Goal: Task Accomplishment & Management: Complete application form

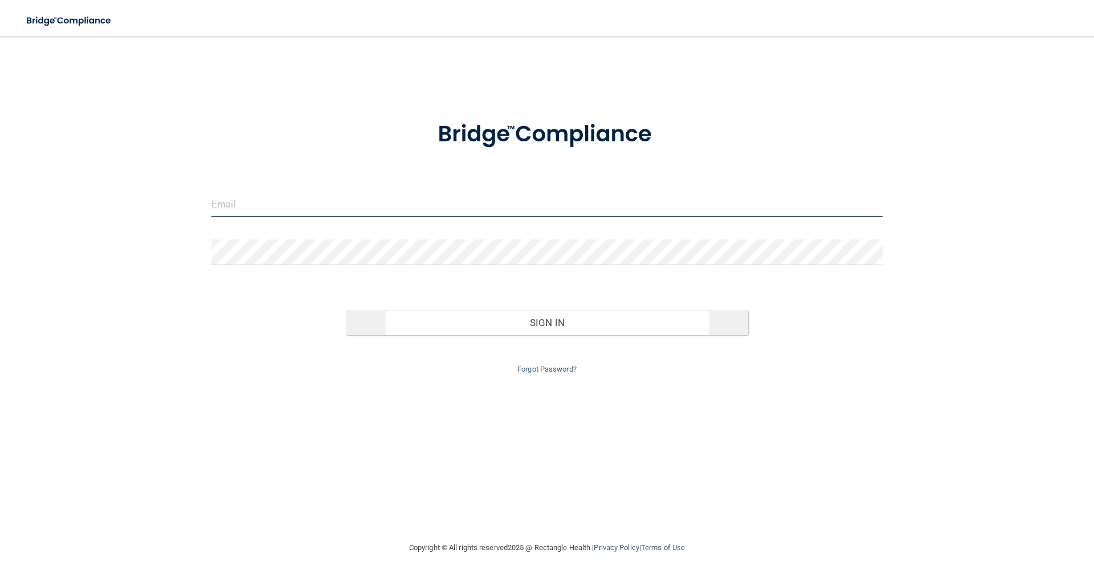
type input "[PERSON_NAME][EMAIL_ADDRESS][DOMAIN_NAME]"
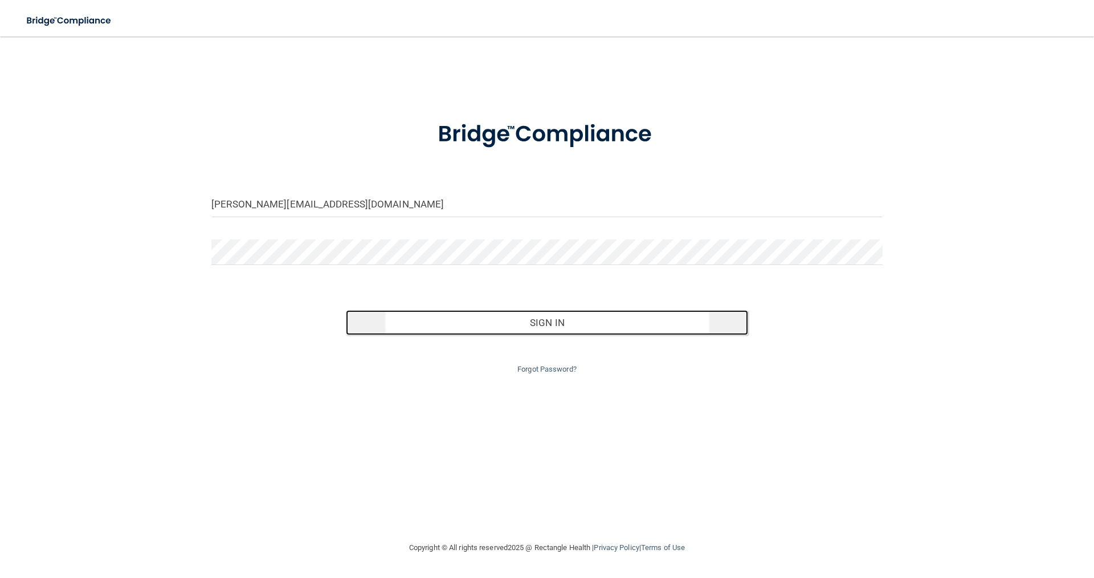
click at [563, 321] on button "Sign In" at bounding box center [547, 322] width 403 height 25
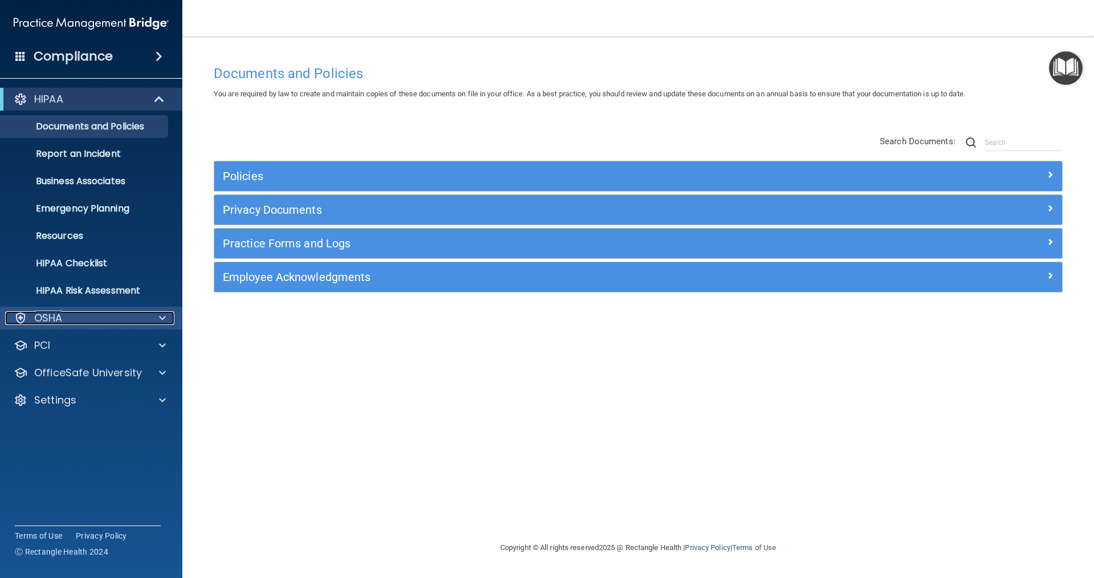
click at [107, 316] on div "OSHA" at bounding box center [75, 318] width 141 height 14
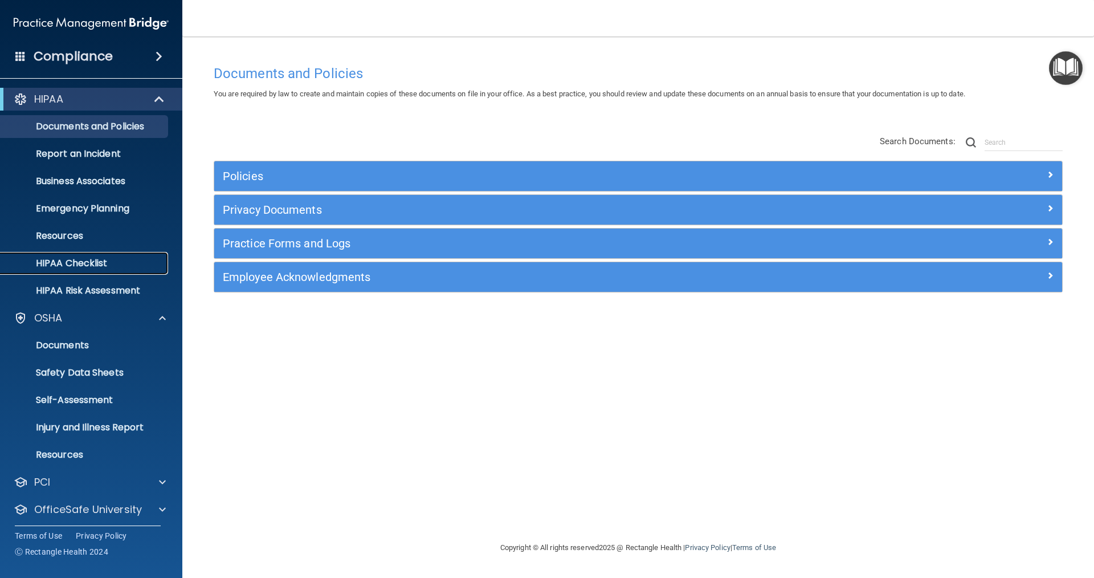
click at [95, 258] on p "HIPAA Checklist" at bounding box center [85, 263] width 156 height 11
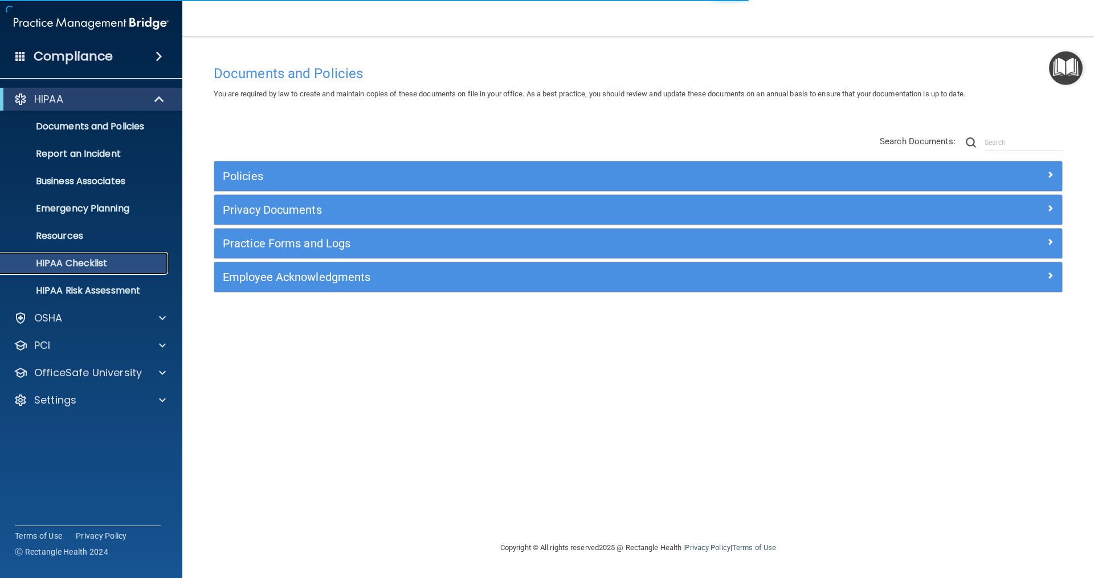
click at [95, 258] on p "HIPAA Checklist" at bounding box center [85, 263] width 156 height 11
click at [95, 259] on p "HIPAA Checklist" at bounding box center [85, 263] width 156 height 11
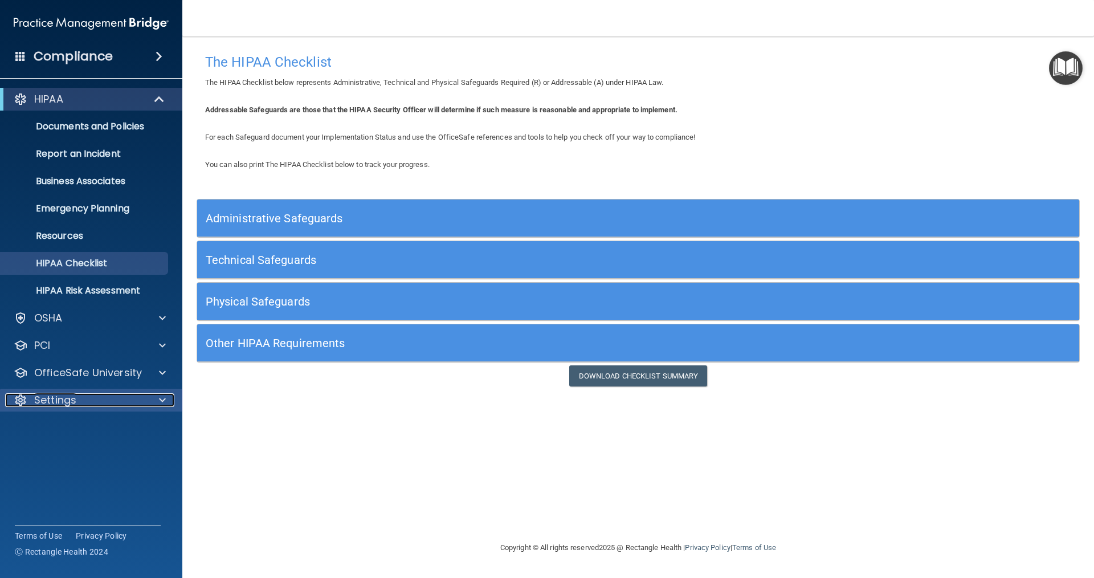
click at [89, 401] on div "Settings" at bounding box center [75, 400] width 141 height 14
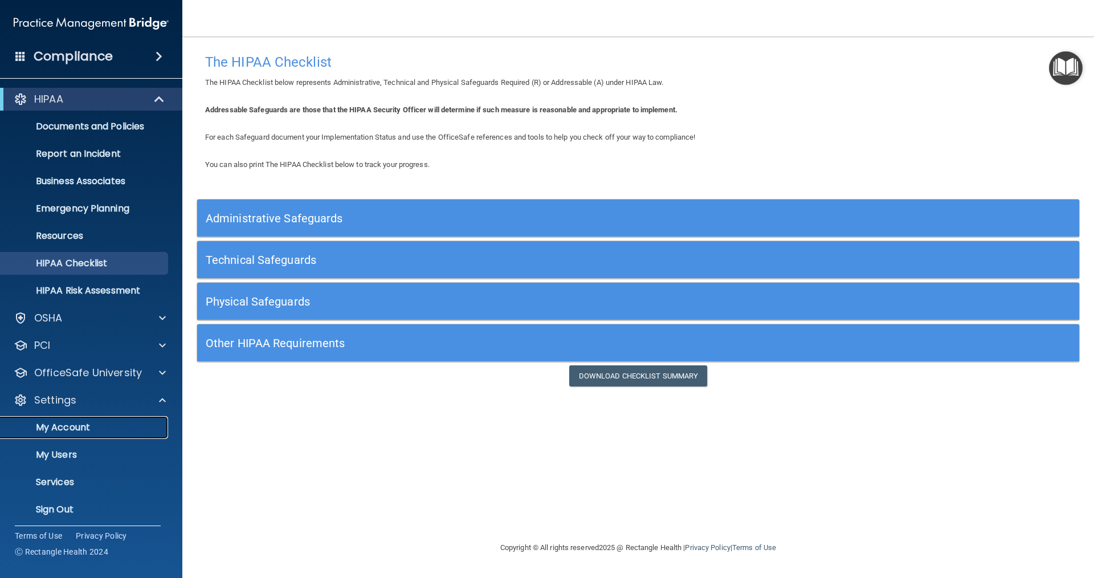
click at [76, 429] on p "My Account" at bounding box center [85, 427] width 156 height 11
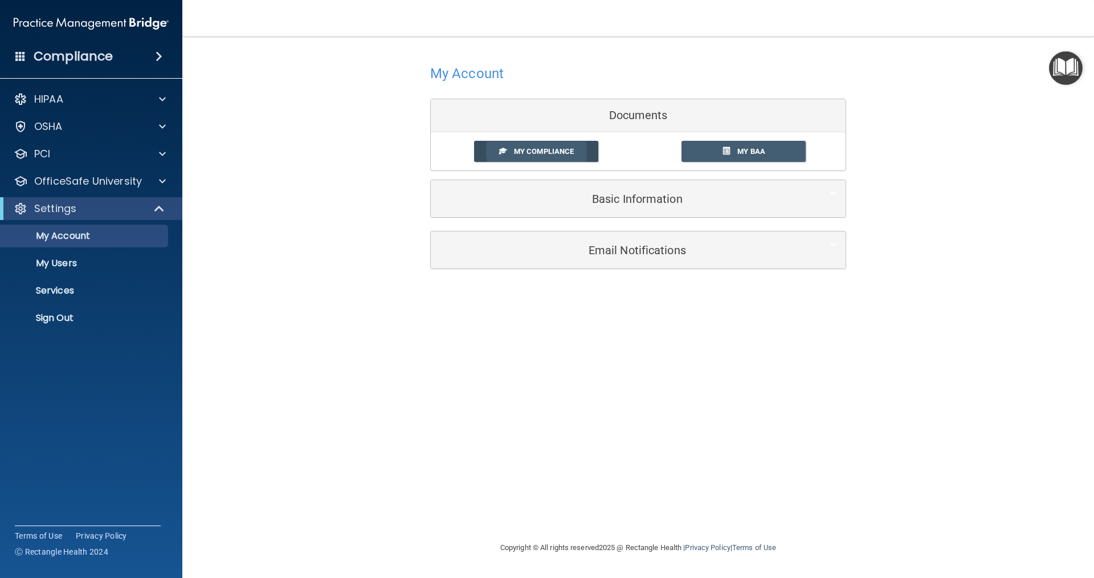
click at [545, 154] on span "My Compliance" at bounding box center [544, 151] width 60 height 9
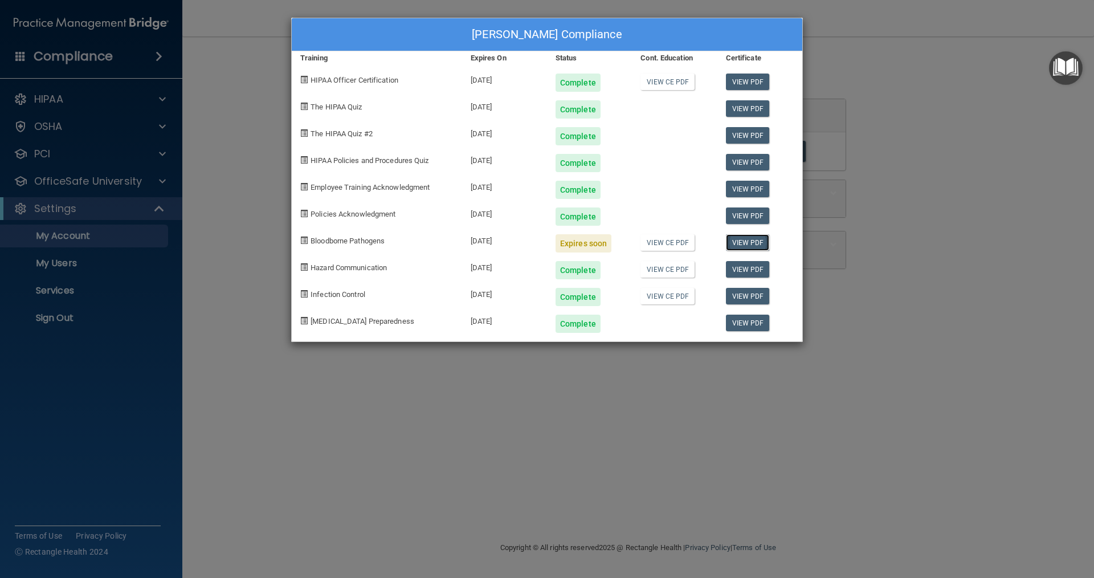
click at [753, 242] on link "View PDF" at bounding box center [748, 242] width 44 height 17
click at [361, 242] on span "Bloodborne Pathogens" at bounding box center [348, 241] width 74 height 9
click at [302, 241] on span at bounding box center [303, 240] width 7 height 7
click at [669, 245] on link "View CE PDF" at bounding box center [668, 242] width 54 height 17
click at [302, 242] on span at bounding box center [303, 240] width 7 height 7
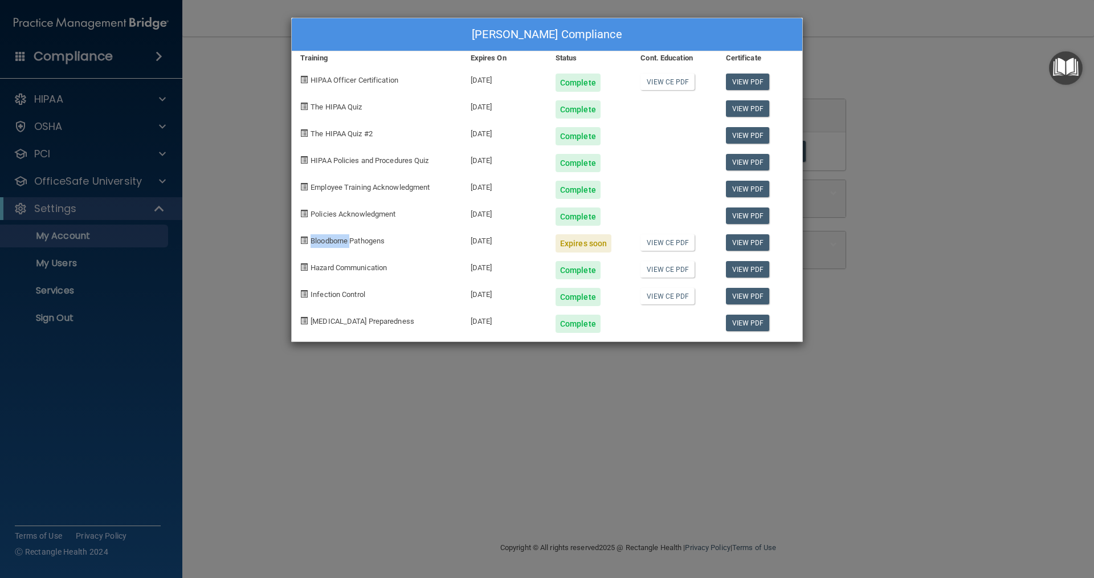
click at [302, 242] on span at bounding box center [303, 240] width 7 height 7
click at [360, 241] on span "Bloodborne Pathogens" at bounding box center [348, 241] width 74 height 9
click at [1005, 116] on div "[PERSON_NAME] Compliance Training Expires On Status Cont. Education Certificate…" at bounding box center [547, 289] width 1094 height 578
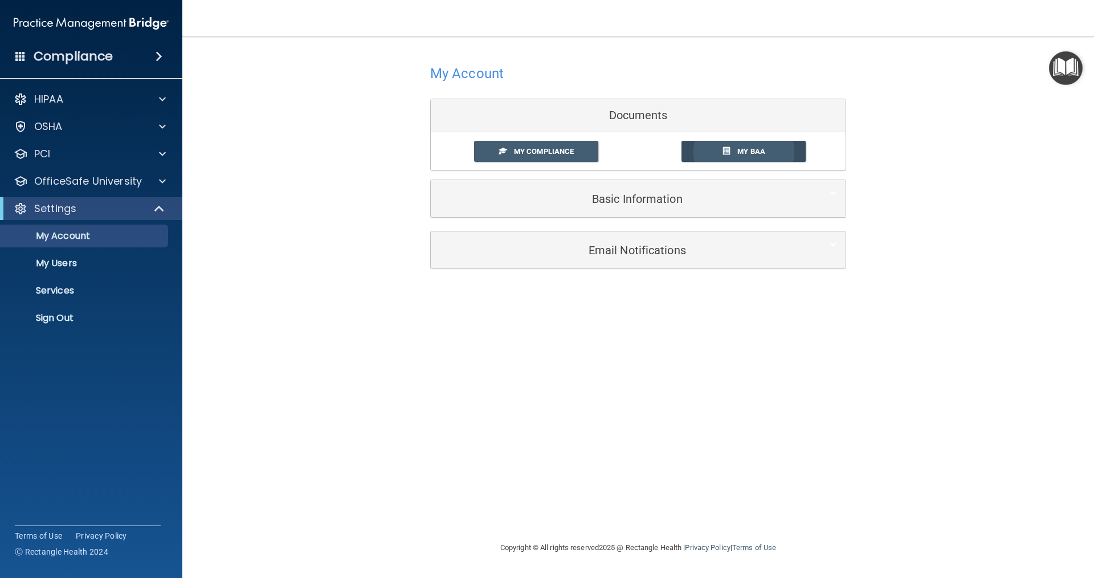
click at [767, 150] on link "My BAA" at bounding box center [744, 151] width 125 height 21
click at [75, 120] on div "OSHA" at bounding box center [75, 127] width 141 height 14
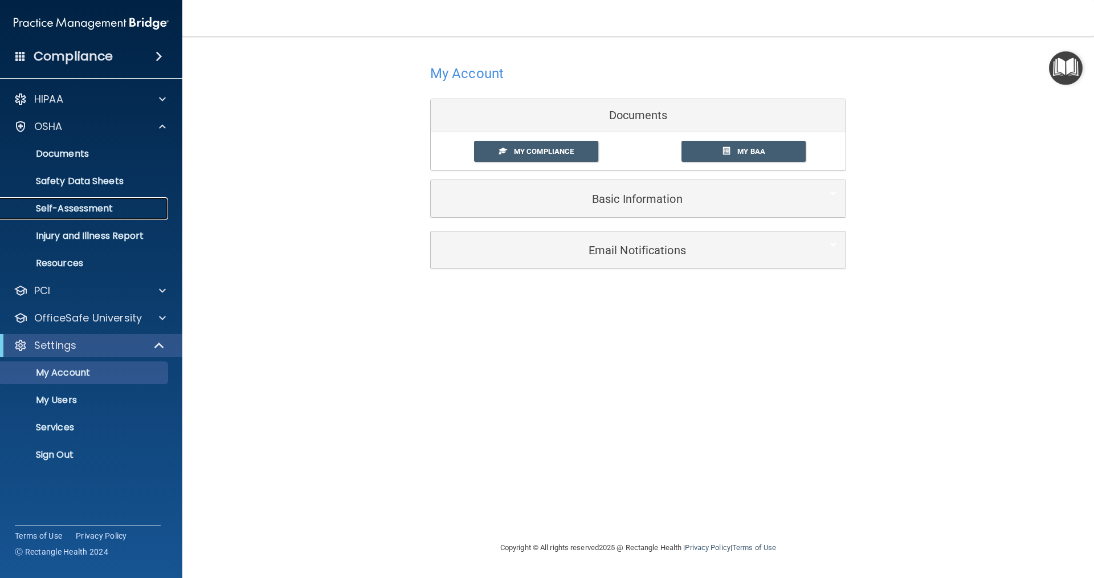
click at [95, 205] on p "Self-Assessment" at bounding box center [85, 208] width 156 height 11
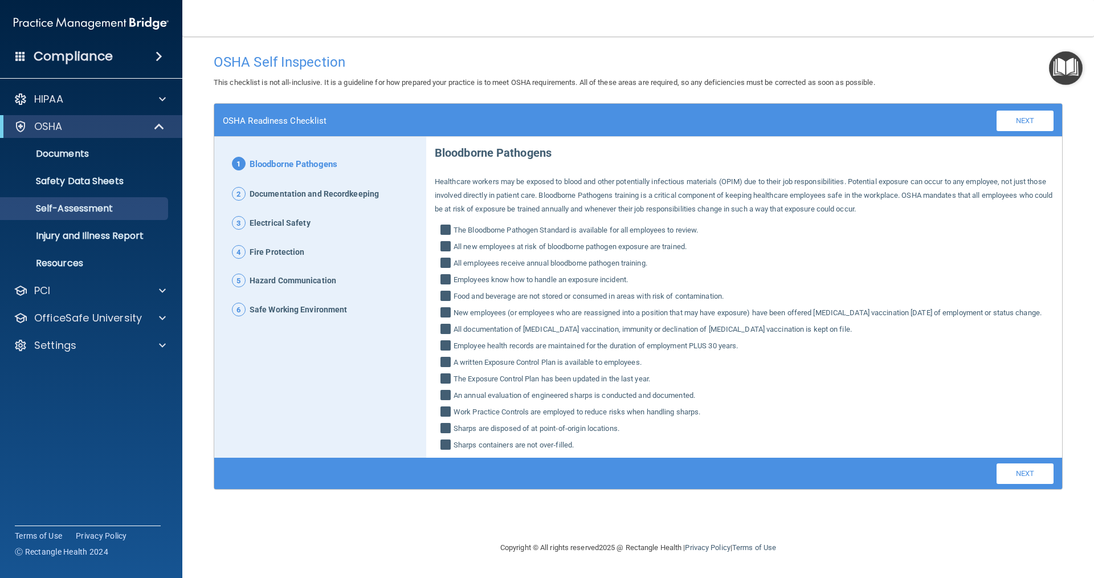
click at [446, 227] on input "The Bloodborne Pathogen Standard is available for all employees to review." at bounding box center [447, 231] width 13 height 11
click at [445, 227] on input "The Bloodborne Pathogen Standard is available for all employees to review." at bounding box center [447, 231] width 13 height 11
checkbox input "true"
click at [1022, 484] on link "Next" at bounding box center [1025, 473] width 57 height 21
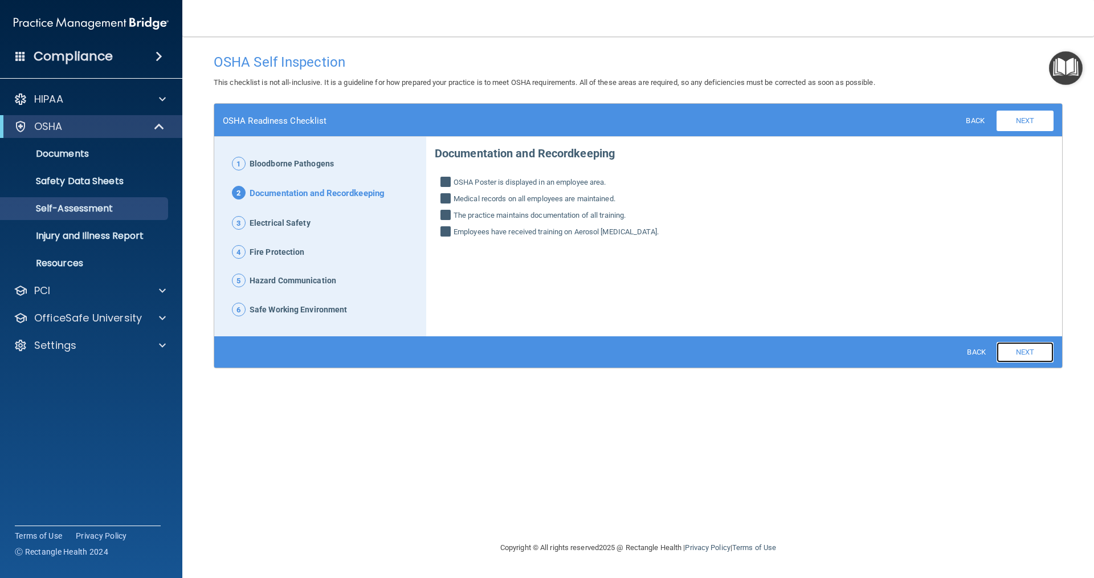
click at [1037, 355] on link "Next" at bounding box center [1025, 352] width 57 height 21
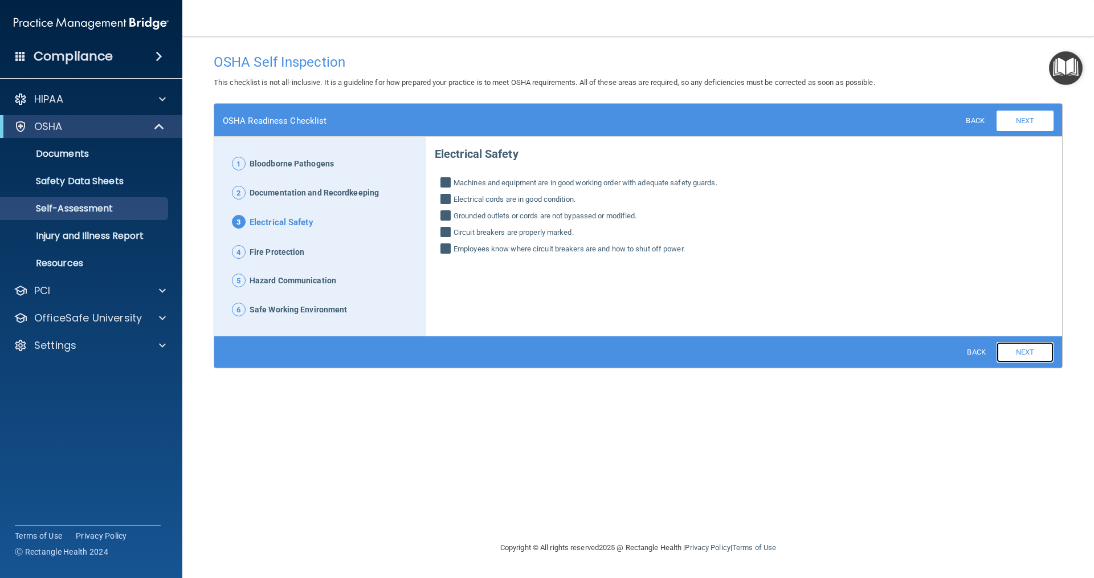
click at [1037, 355] on link "Next" at bounding box center [1025, 352] width 57 height 21
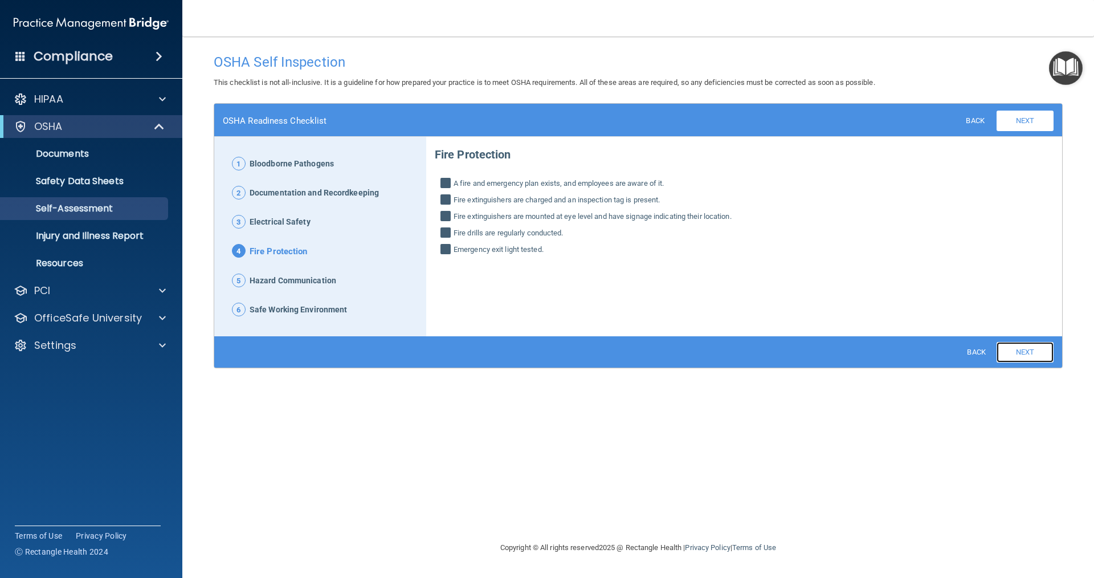
click at [1037, 355] on link "Next" at bounding box center [1025, 352] width 57 height 21
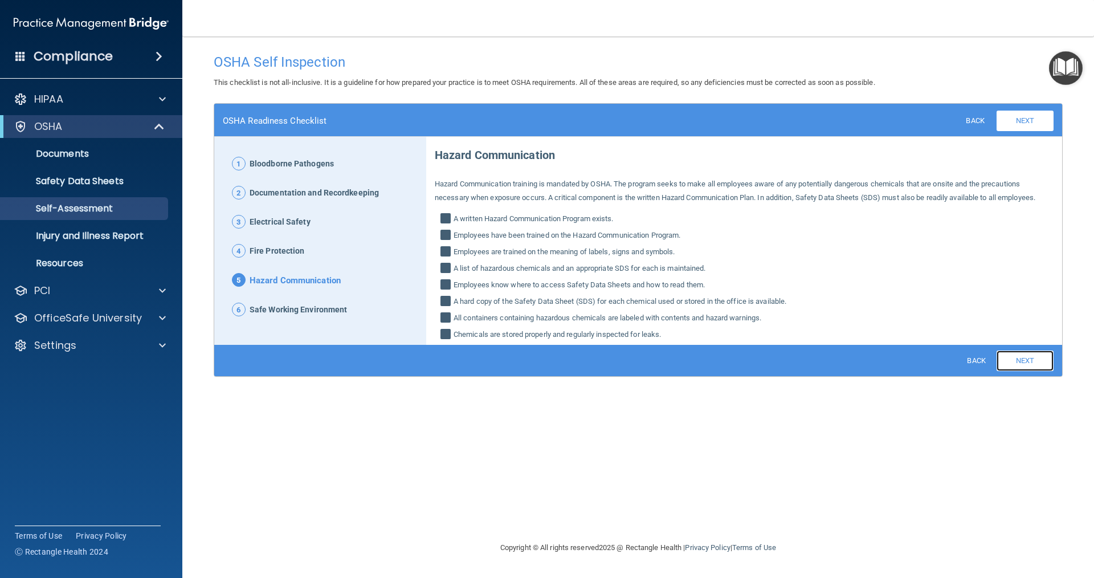
click at [1037, 355] on link "Next" at bounding box center [1025, 361] width 57 height 21
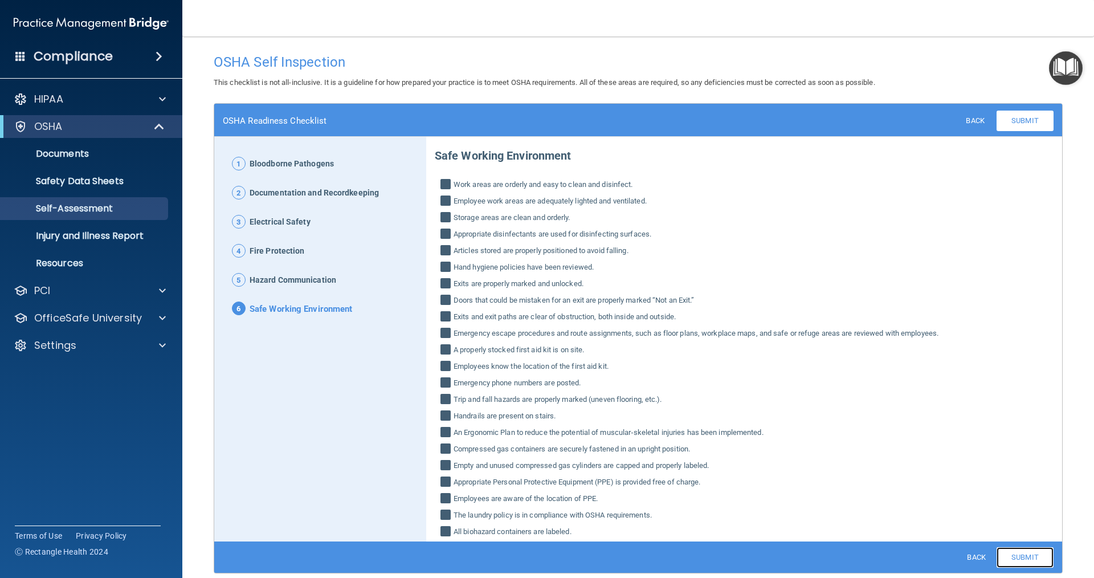
scroll to position [41, 0]
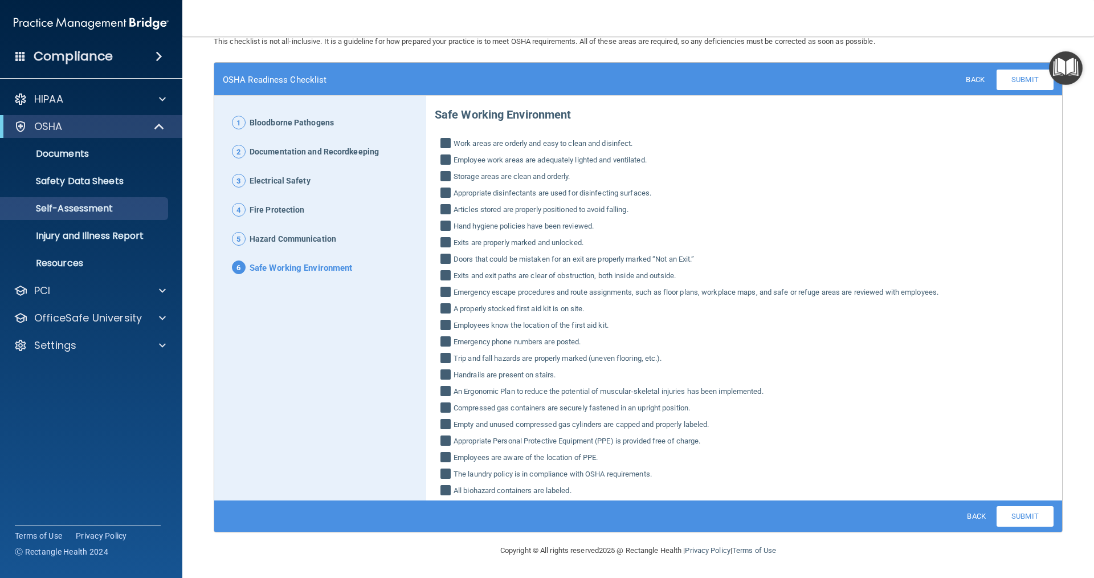
click at [997, 453] on label "Employees are aware of the location of PPE." at bounding box center [744, 458] width 619 height 14
click at [454, 453] on input "Employees are aware of the location of PPE." at bounding box center [447, 458] width 13 height 11
checkbox input "false"
click at [1017, 518] on link "Submit" at bounding box center [1025, 516] width 57 height 21
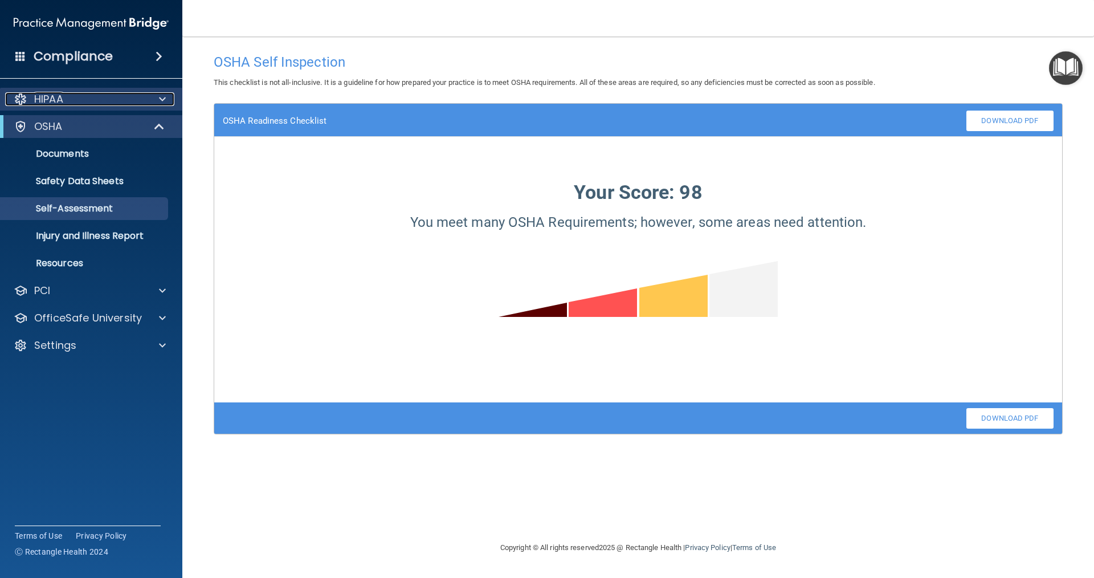
click at [82, 99] on div "HIPAA" at bounding box center [75, 99] width 141 height 14
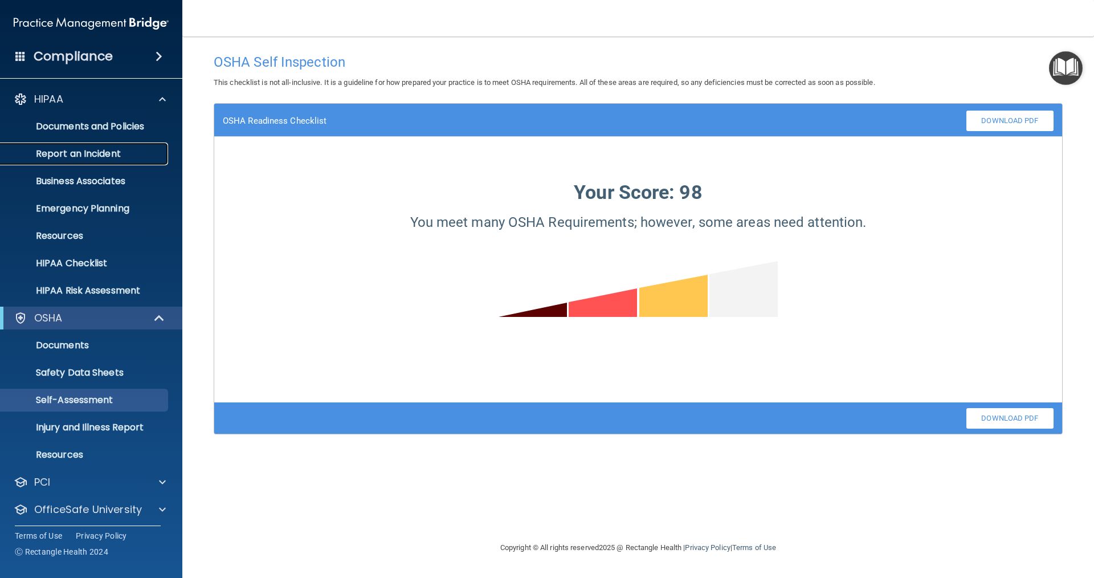
click at [102, 156] on p "Report an Incident" at bounding box center [85, 153] width 156 height 11
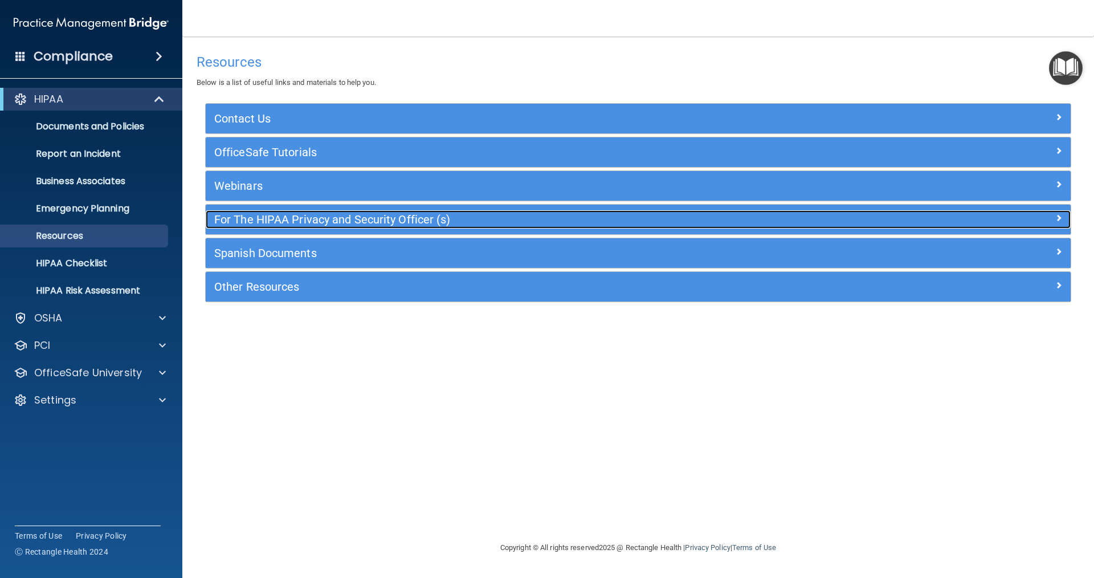
click at [394, 219] on h5 "For The HIPAA Privacy and Security Officer (s)" at bounding box center [530, 219] width 632 height 13
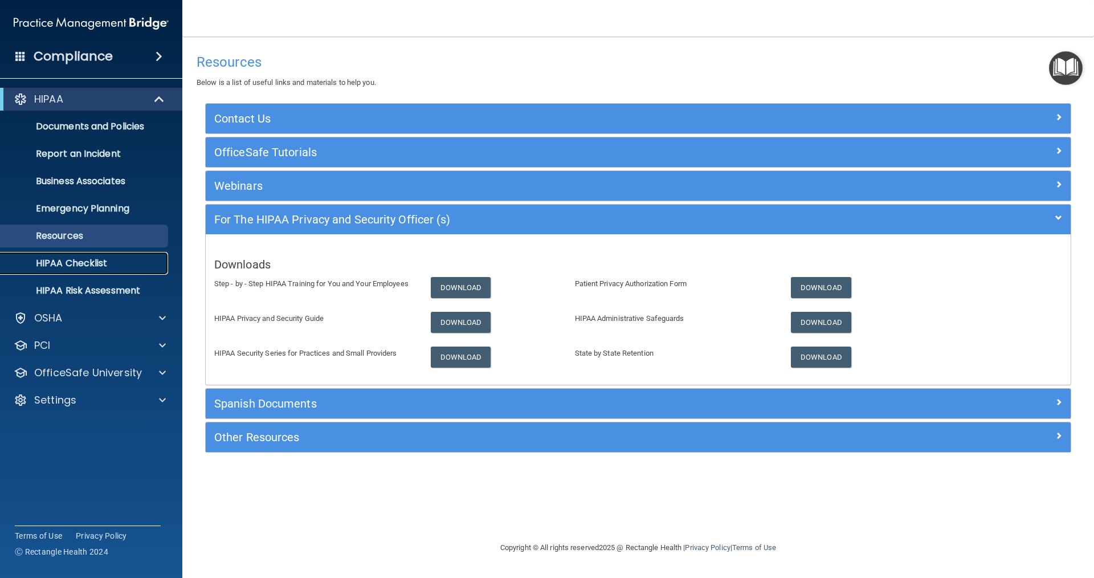
click at [105, 269] on p "HIPAA Checklist" at bounding box center [85, 263] width 156 height 11
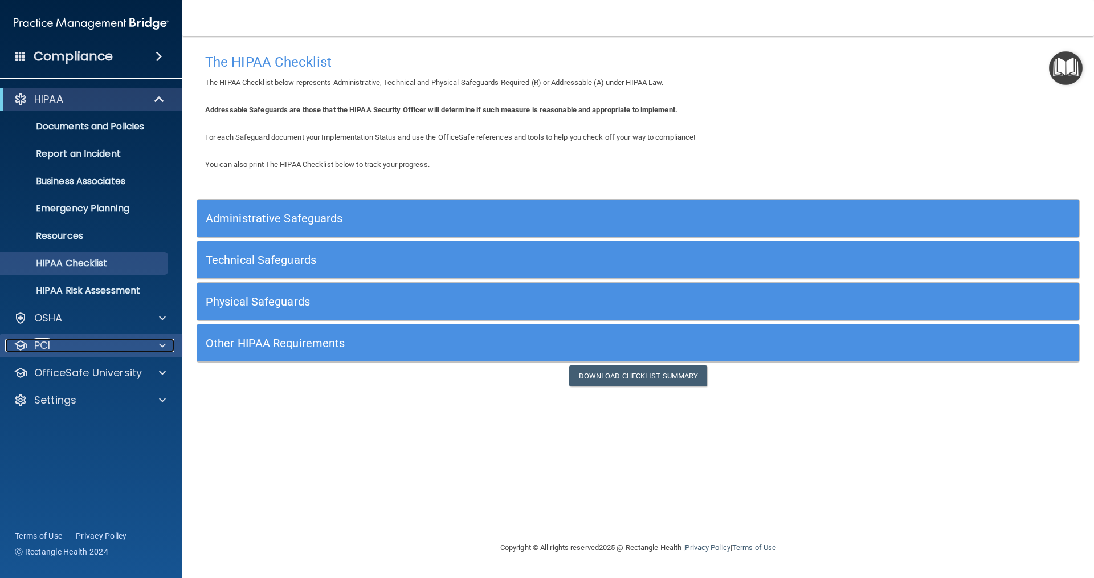
click at [145, 343] on div "PCI" at bounding box center [75, 346] width 141 height 14
